Goal: Book appointment/travel/reservation

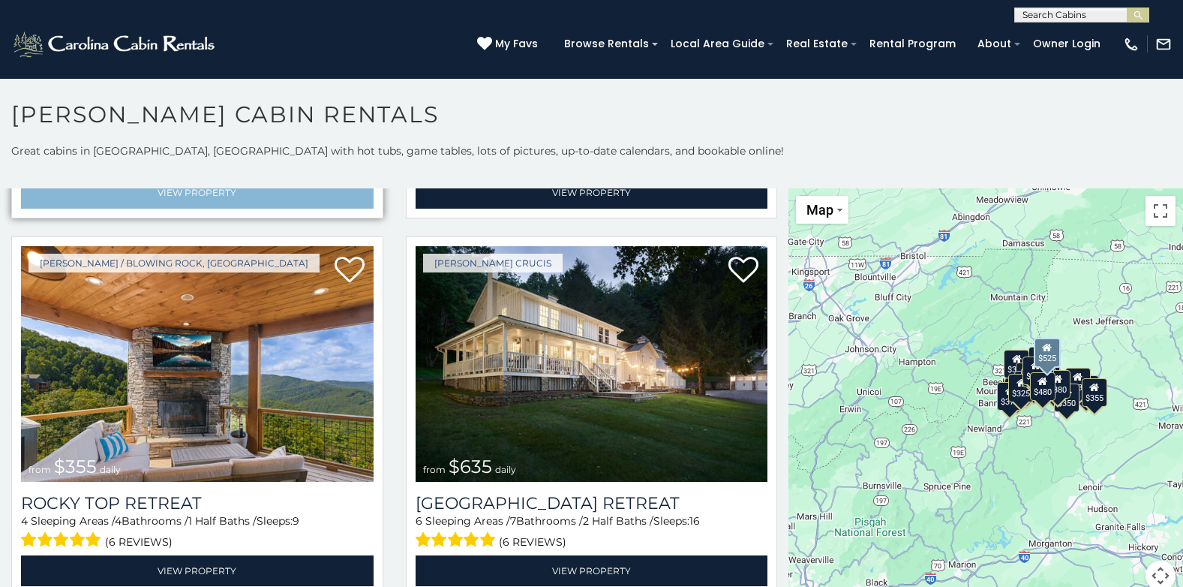
scroll to position [750, 0]
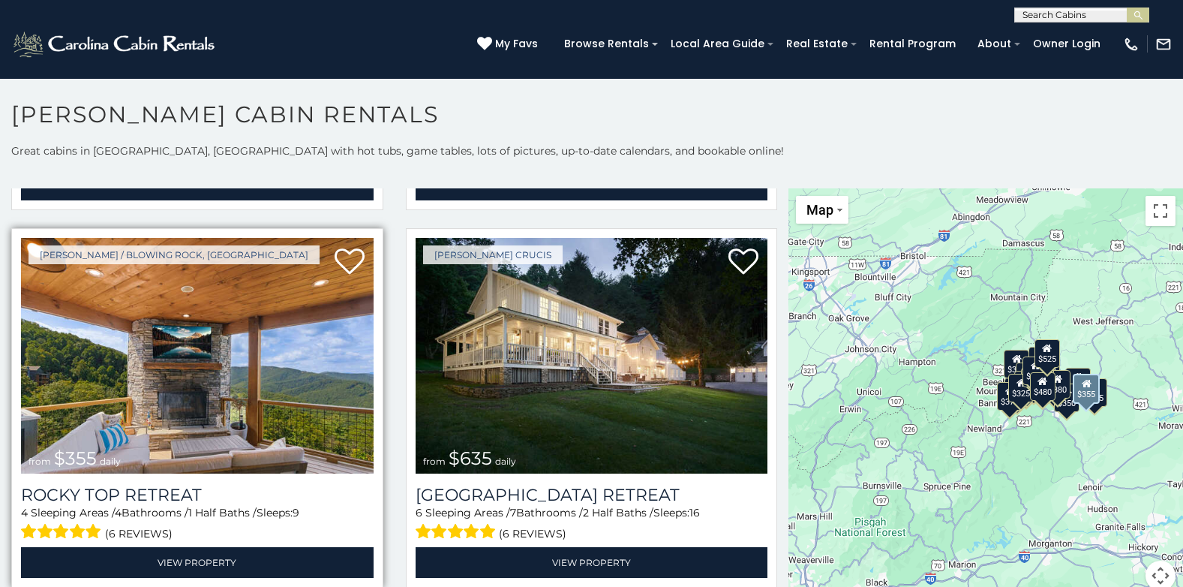
click at [344, 399] on img at bounding box center [197, 356] width 353 height 236
